Goal: Information Seeking & Learning: Learn about a topic

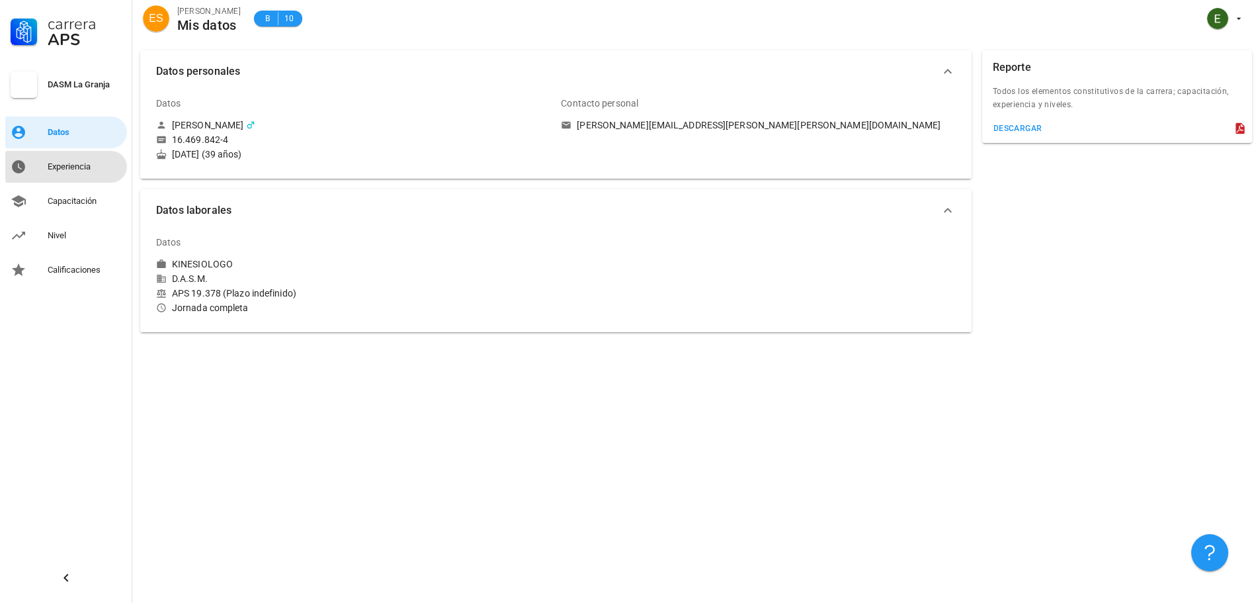
click at [65, 167] on div "Experiencia" at bounding box center [85, 166] width 74 height 11
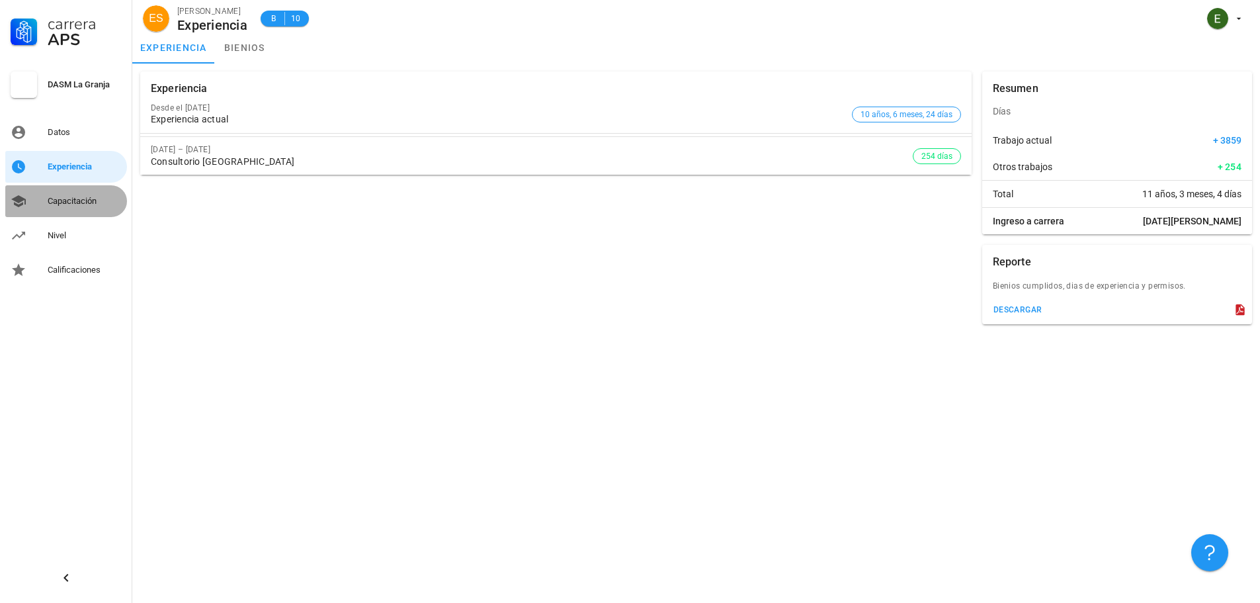
click at [70, 208] on div "Capacitación" at bounding box center [85, 200] width 74 height 21
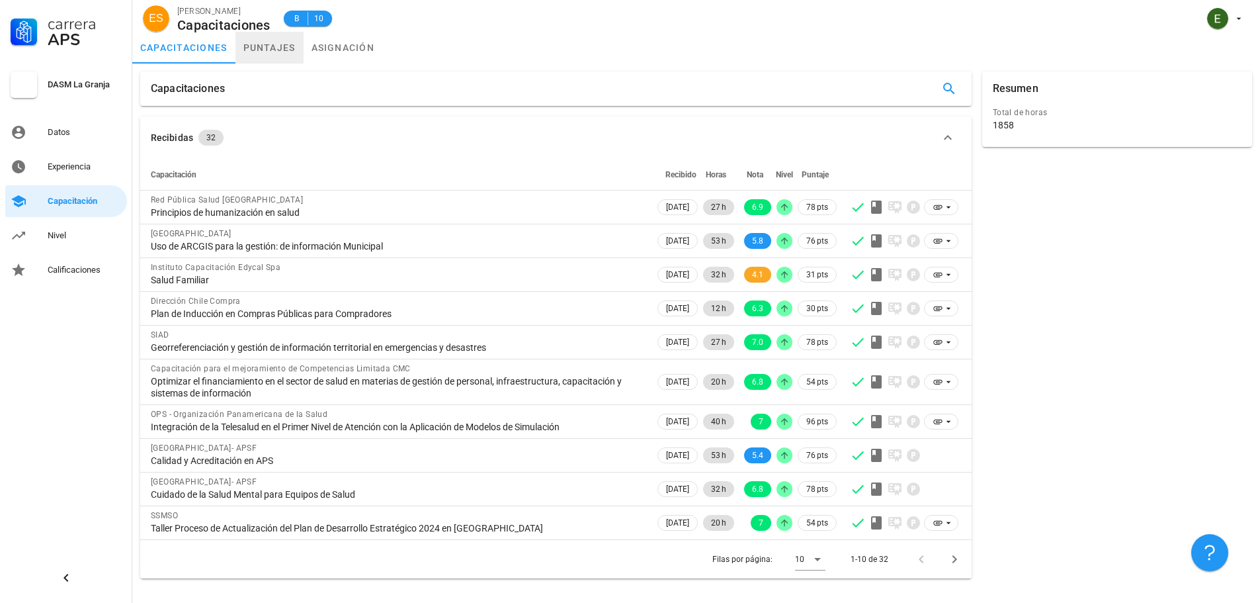
click at [269, 44] on link "puntajes" at bounding box center [269, 48] width 68 height 32
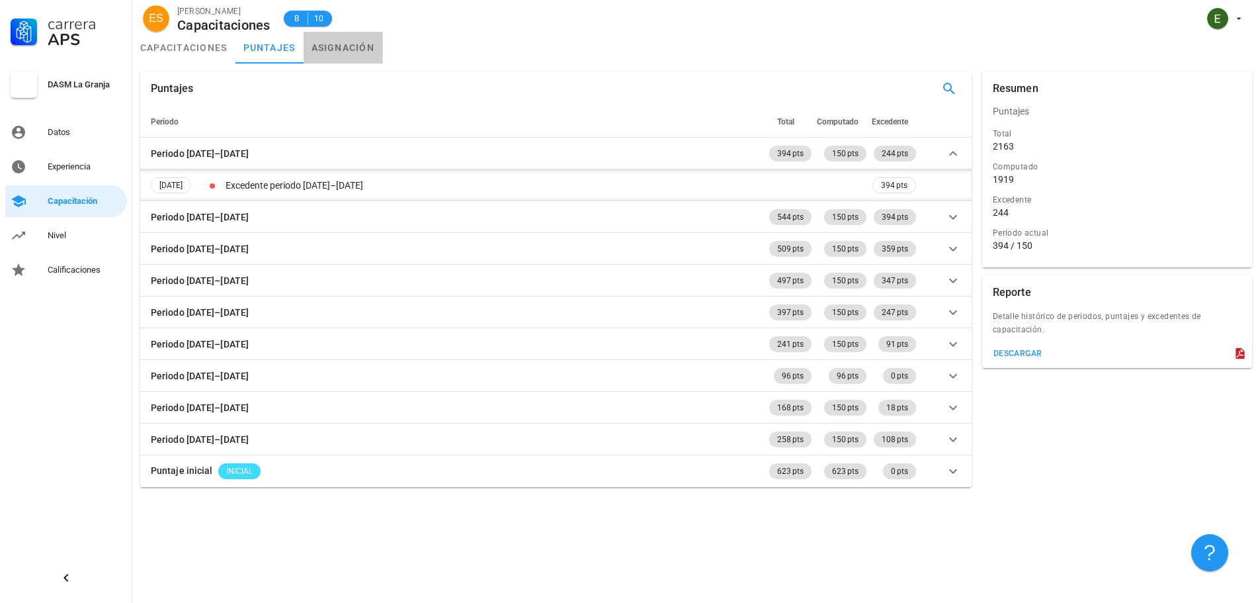
click at [336, 52] on link "asignación" at bounding box center [343, 48] width 79 height 32
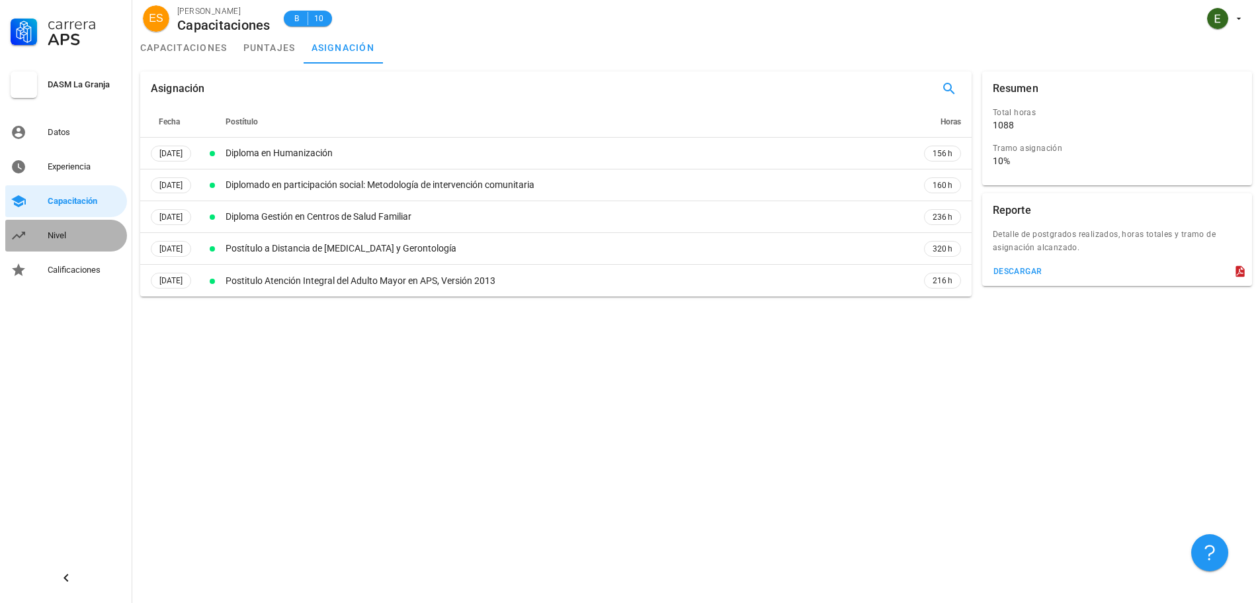
click at [81, 242] on div "Nivel" at bounding box center [85, 235] width 74 height 21
